Goal: Obtain resource: Obtain resource

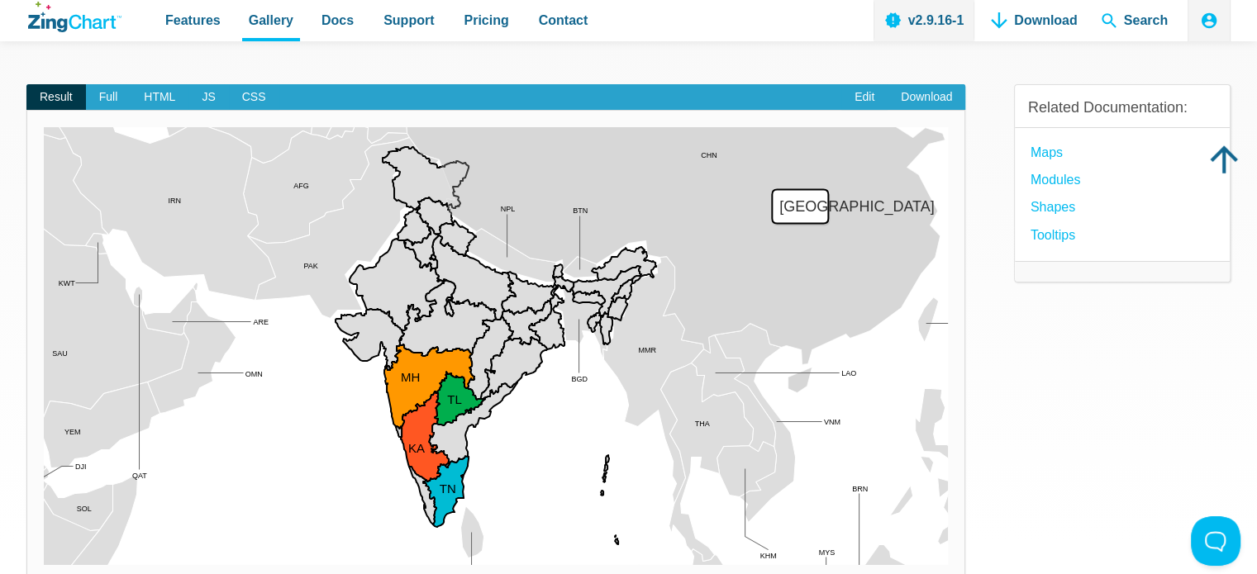
scroll to position [83, 0]
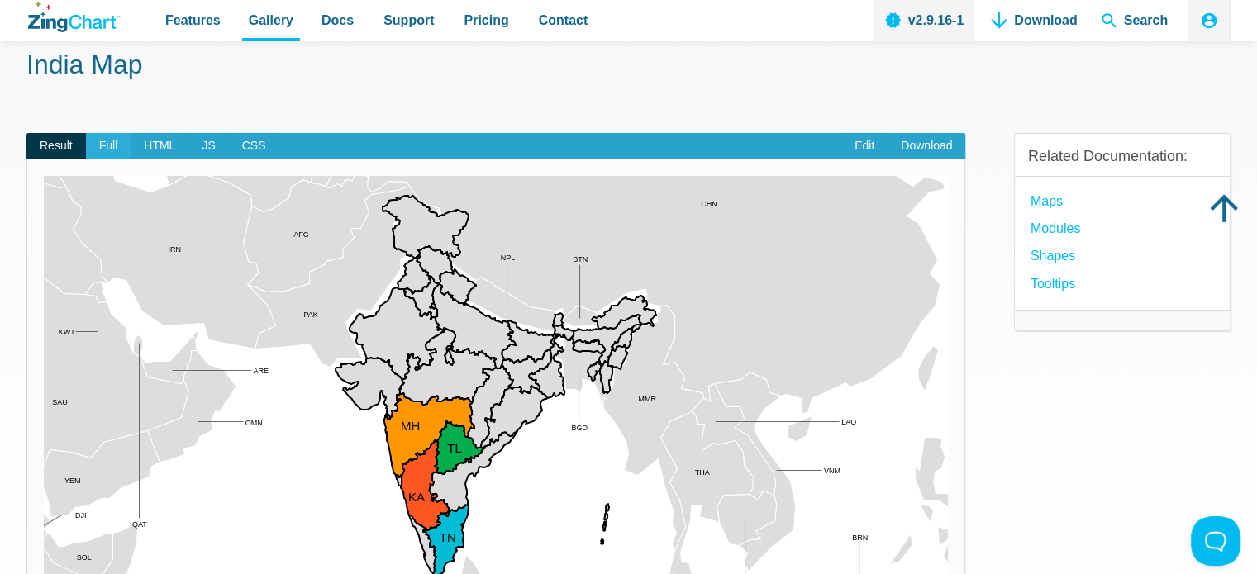
click at [93, 141] on span "Full" at bounding box center [108, 146] width 45 height 26
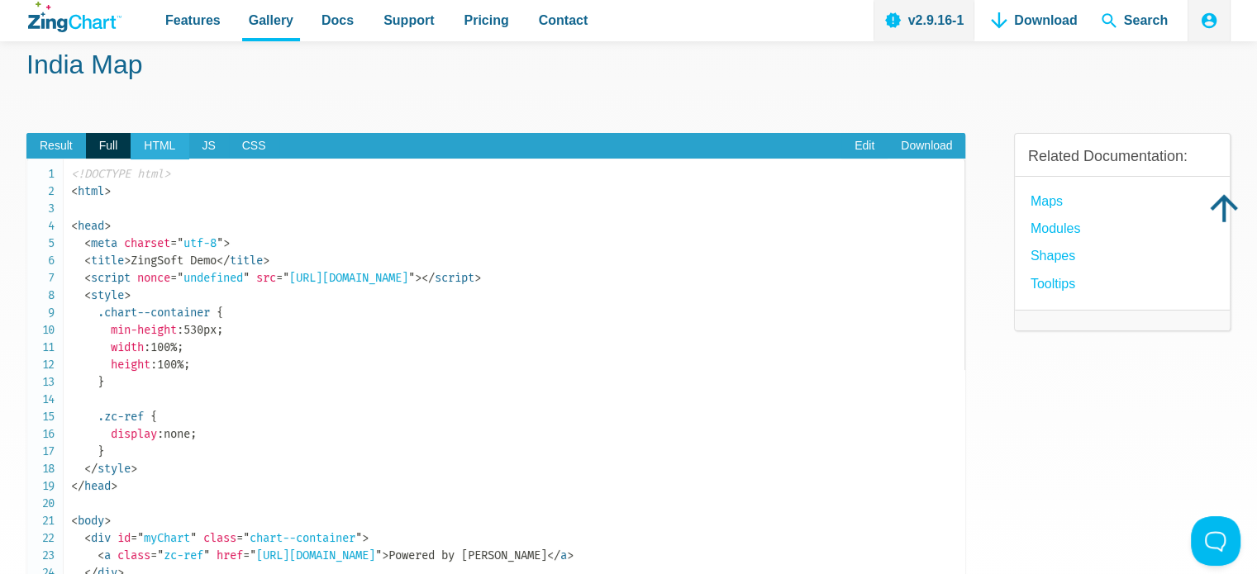
click at [161, 150] on span "HTML" at bounding box center [160, 146] width 58 height 26
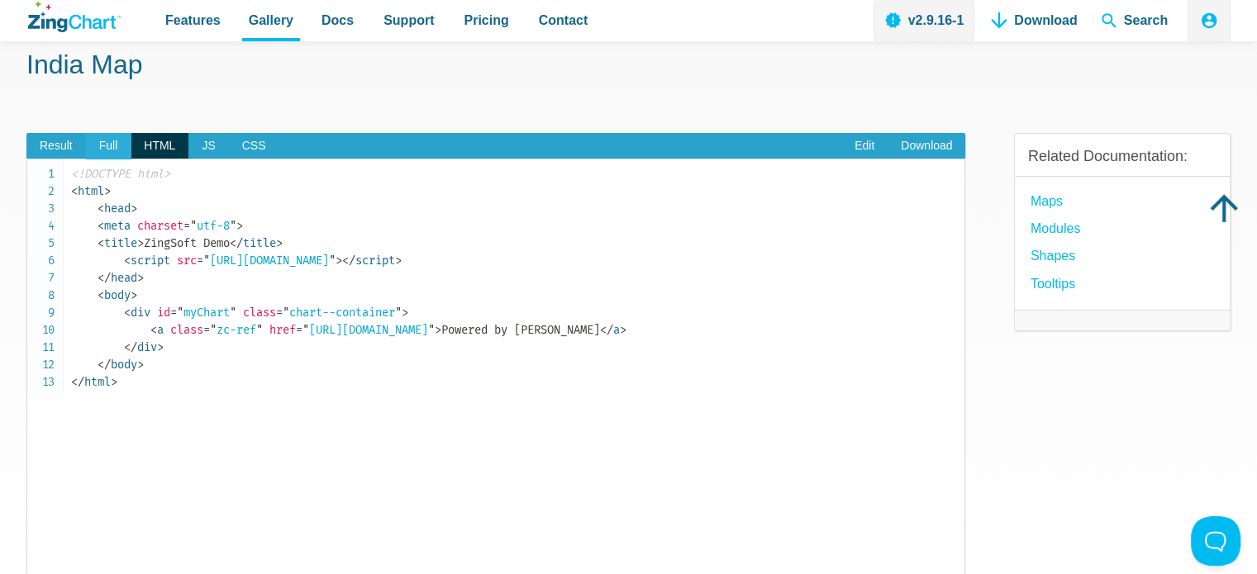
click at [118, 149] on span "Full" at bounding box center [108, 146] width 45 height 26
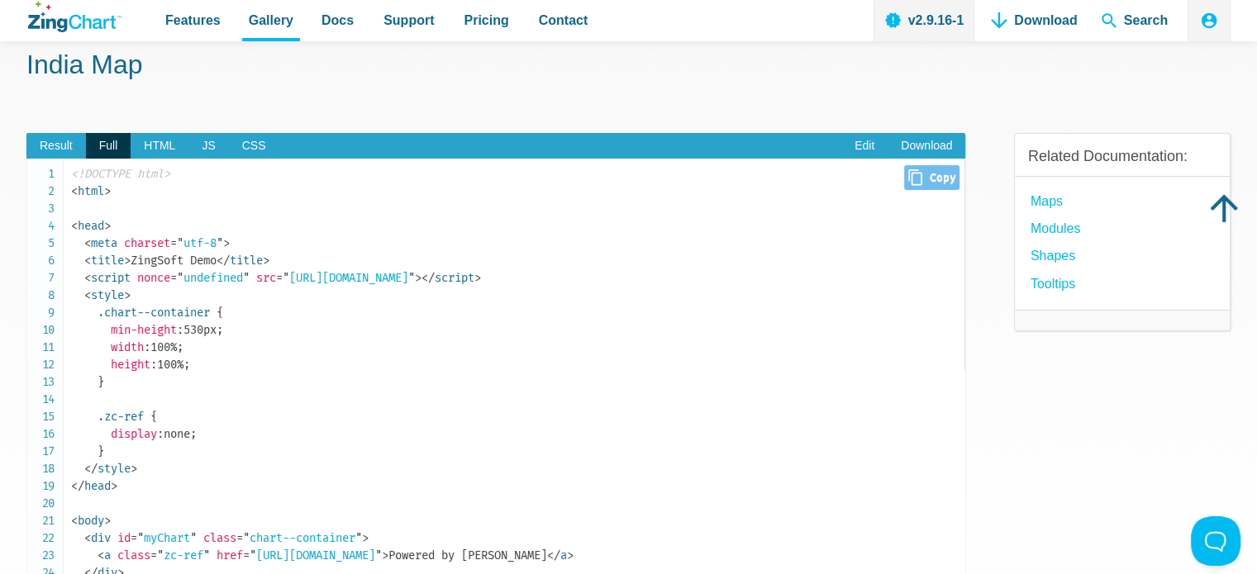
click at [909, 178] on icon "App Content" at bounding box center [915, 177] width 14 height 17
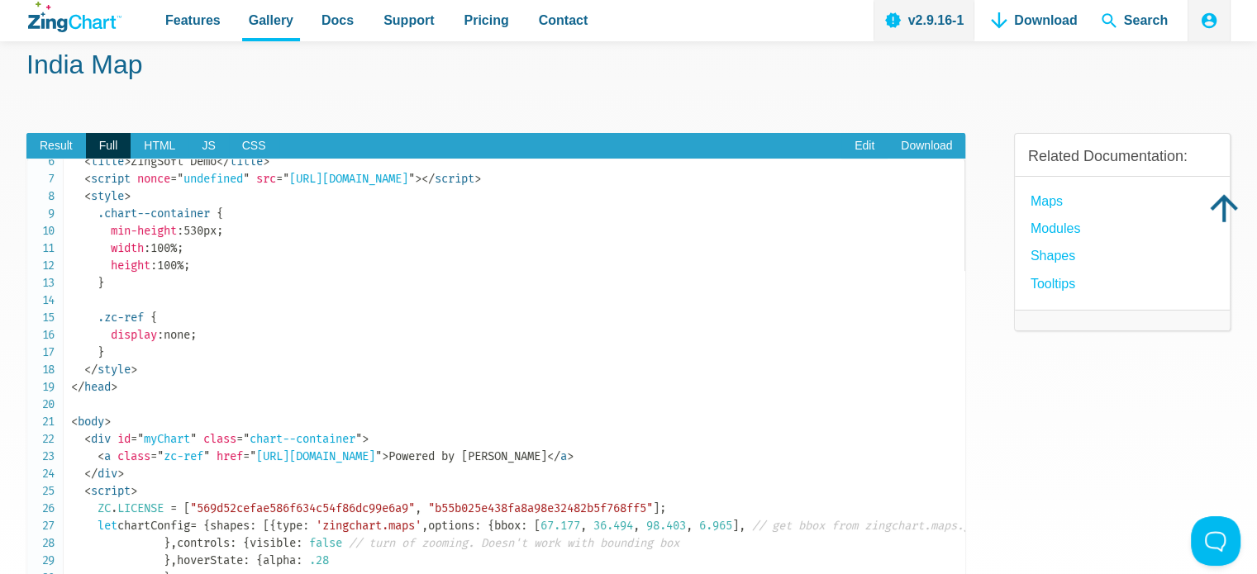
scroll to position [0, 0]
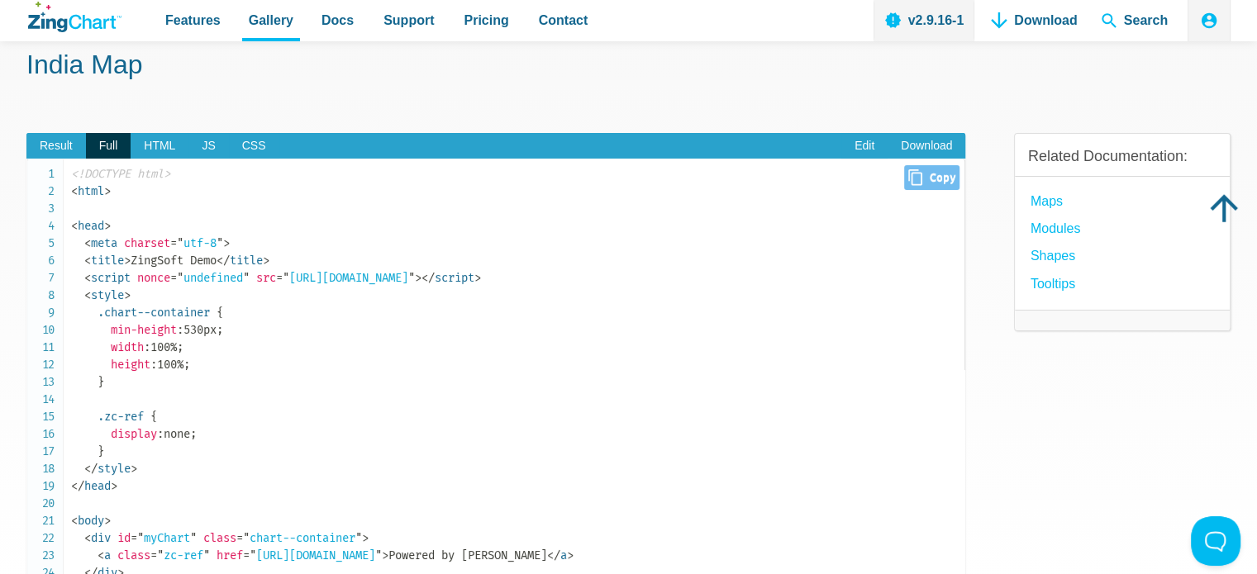
click at [927, 186] on span "Close Copy" at bounding box center [931, 177] width 55 height 25
type input "<!DOCTYPE html><html><head> <meta charset="utf-8"> <title>ZingSoft Demo</title>…"
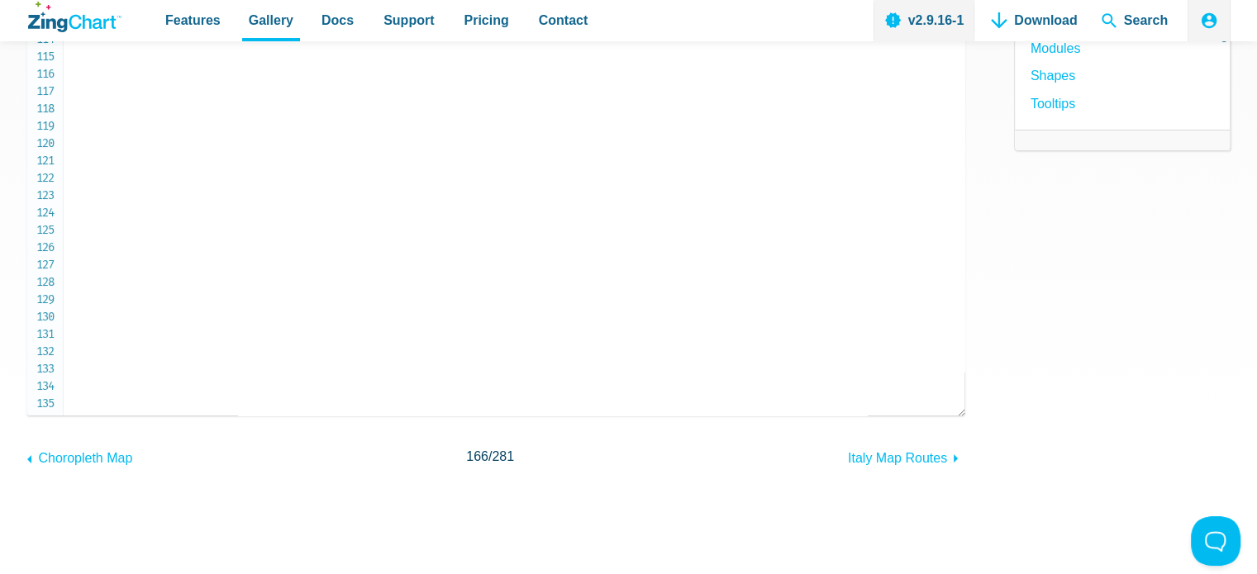
scroll to position [261, 0]
drag, startPoint x: 69, startPoint y: 174, endPoint x: 253, endPoint y: 409, distance: 298.4
click at [253, 409] on pre "<!DOCTYPE html> < html > < head > < meta charset = " utf-8 " > < title > ZingSo…" at bounding box center [495, 199] width 939 height 438
copy code "<!DOCTYPE html> < html > < head > < meta charset = " utf-8 " > < title > ZingSo…"
